Goal: Task Accomplishment & Management: Use online tool/utility

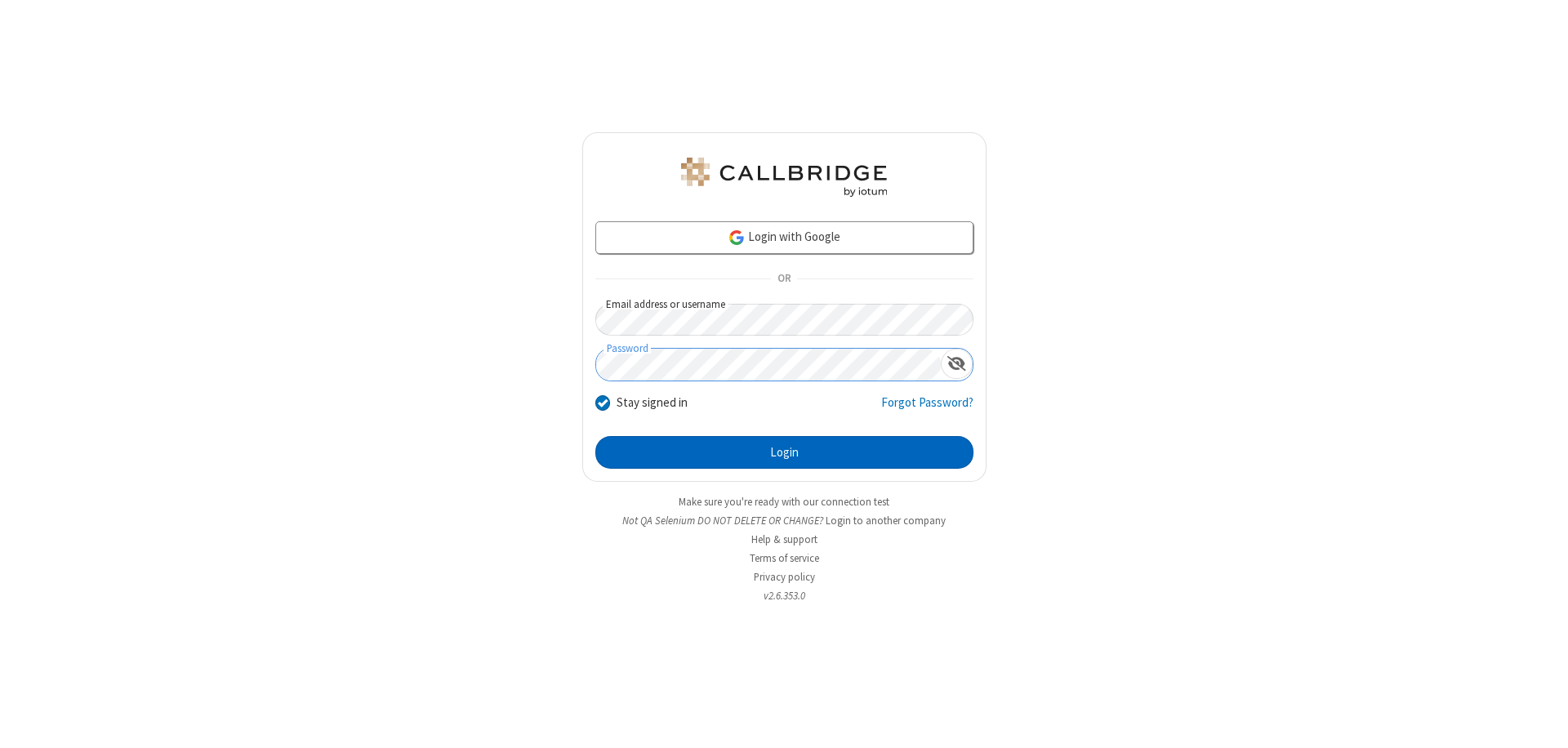
click at [784, 453] on button "Login" at bounding box center [784, 452] width 378 height 33
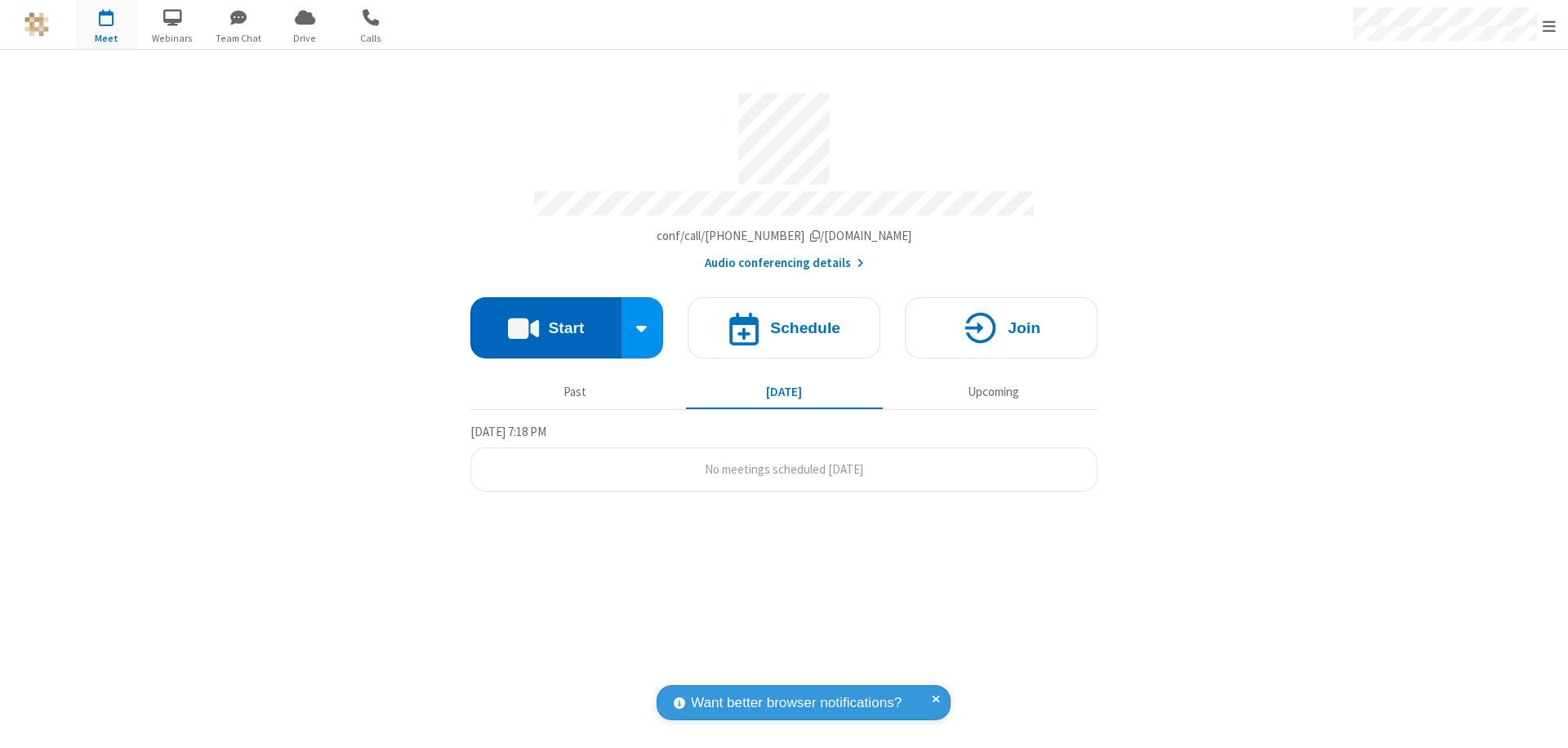
click at [546, 320] on button "Start" at bounding box center [546, 328] width 151 height 61
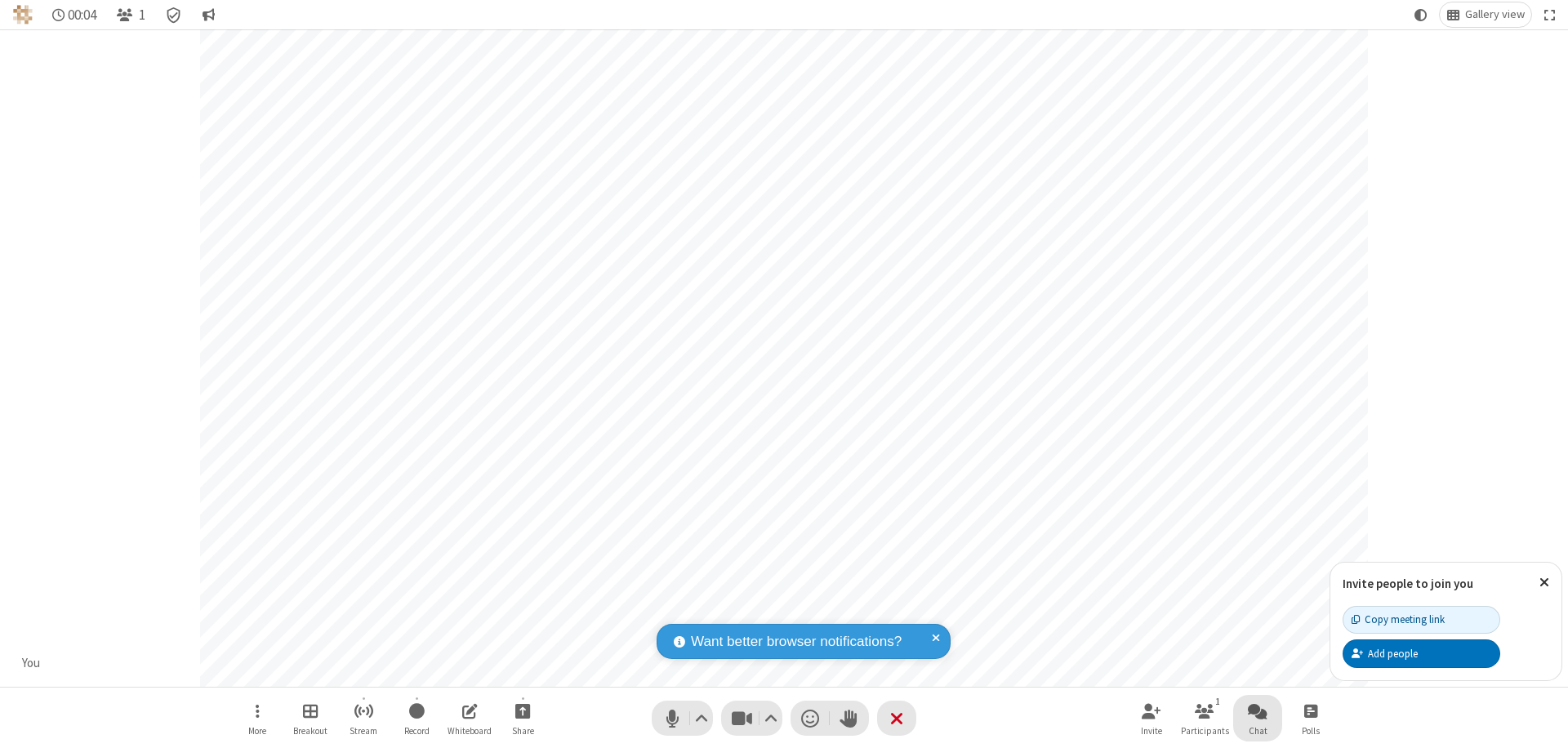
click at [1257, 710] on span "Open chat" at bounding box center [1257, 711] width 19 height 20
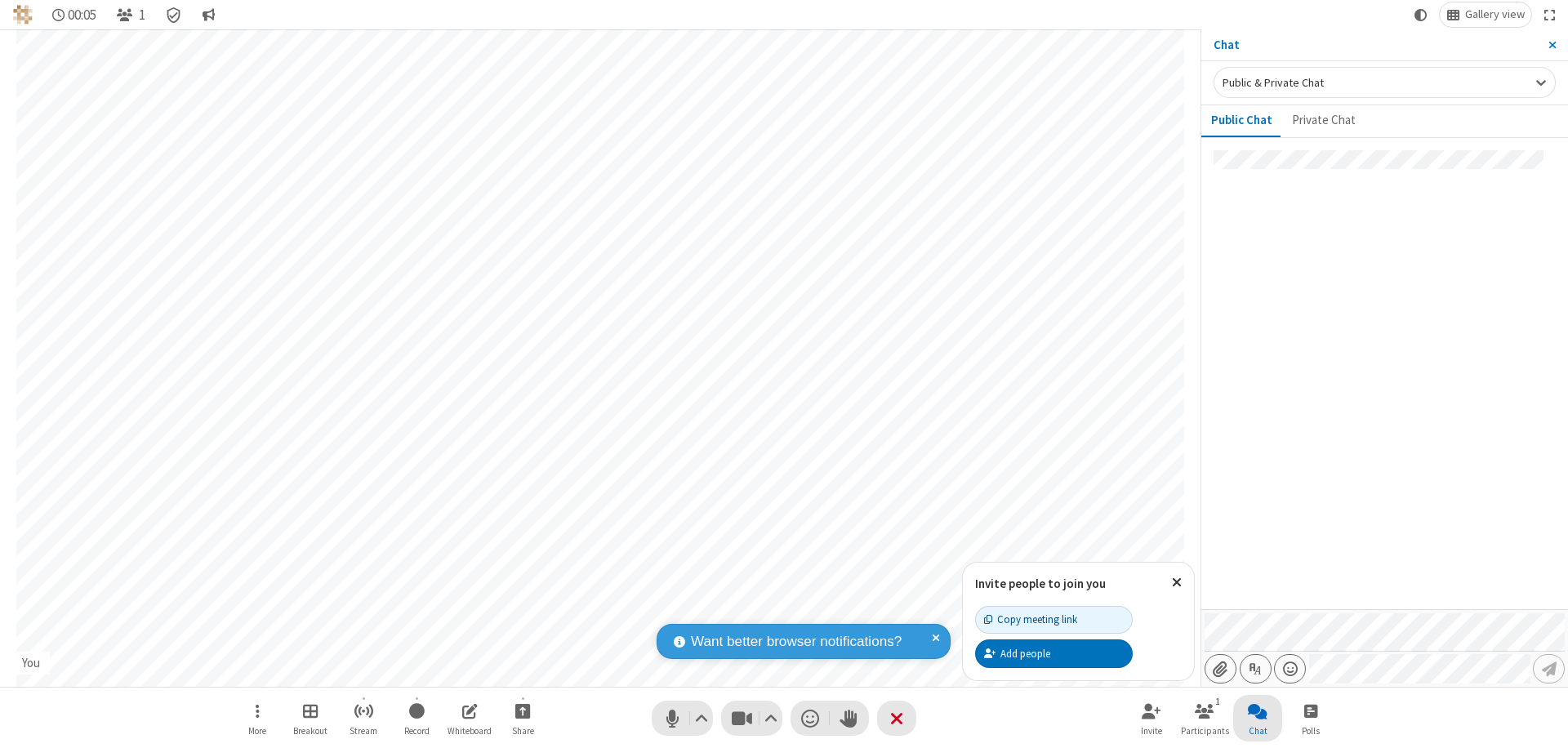
type input "C:\fakepath\doc_test.docx"
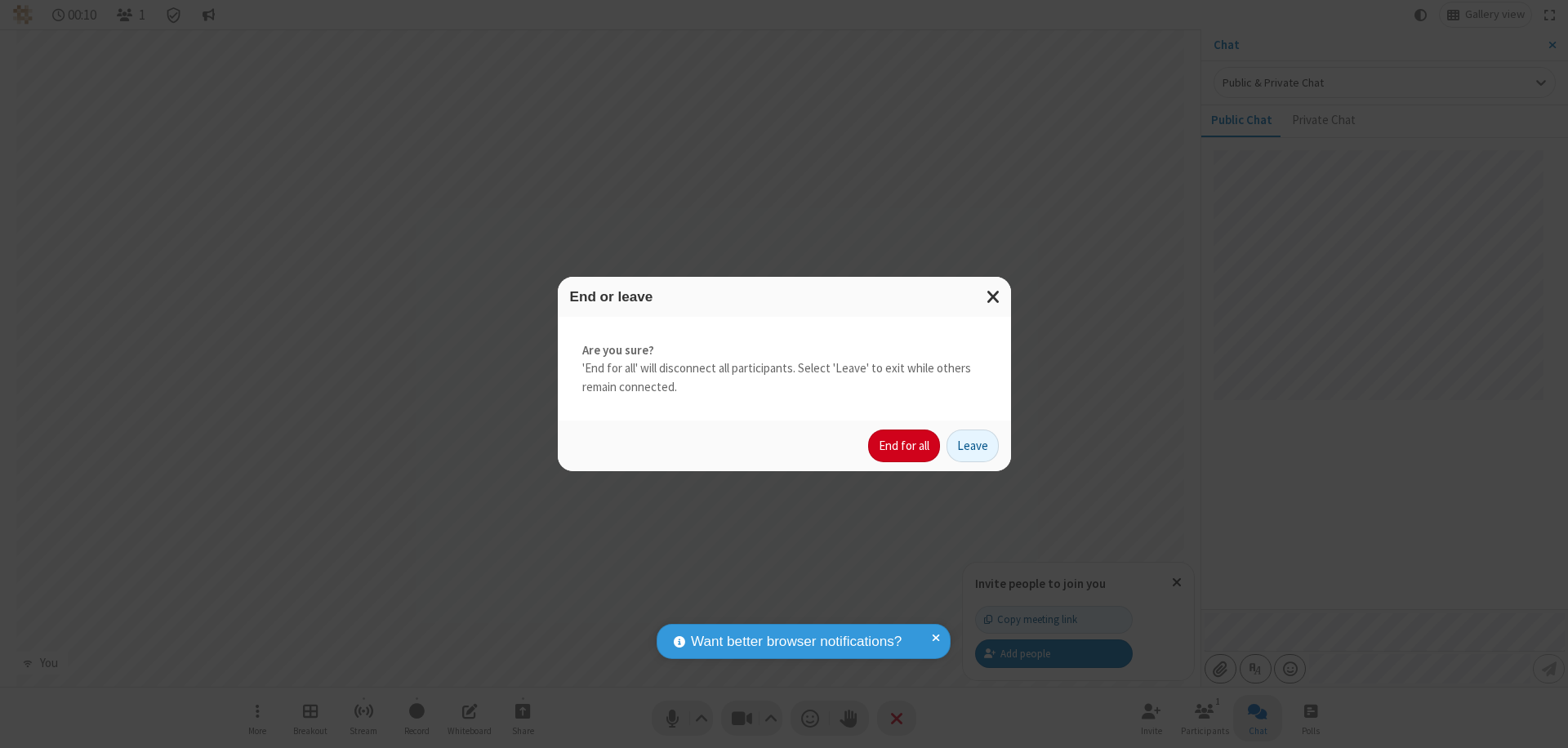
click at [905, 446] on button "End for all" at bounding box center [904, 445] width 72 height 33
